Goal: Task Accomplishment & Management: Complete application form

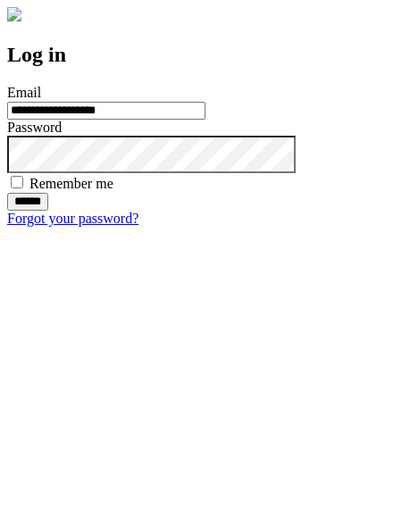
type input "**********"
click at [48, 211] on input "******" at bounding box center [27, 202] width 41 height 18
